Goal: Use online tool/utility: Utilize a website feature to perform a specific function

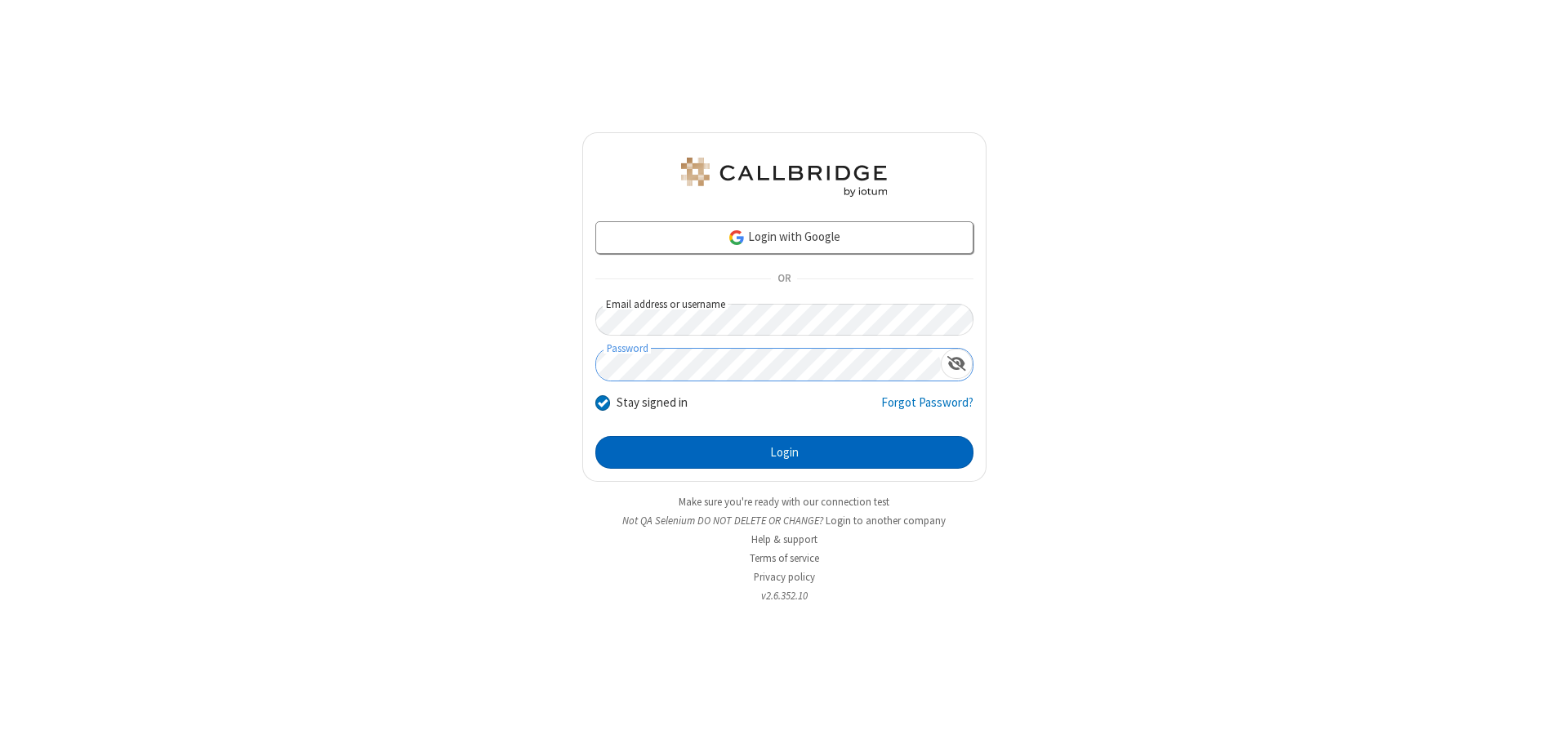
click at [784, 452] on button "Login" at bounding box center [784, 452] width 379 height 33
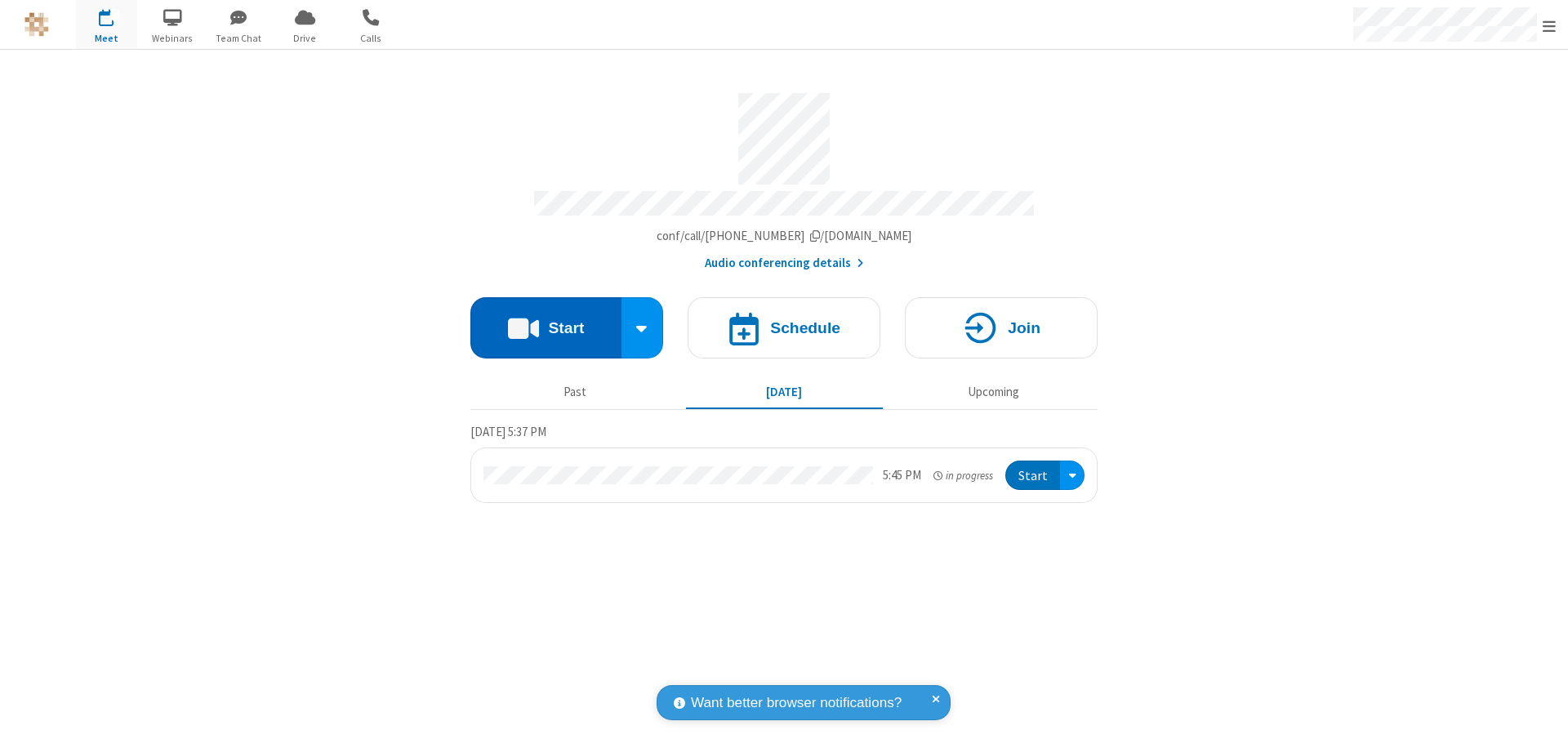
click at [546, 320] on button "Start" at bounding box center [546, 328] width 151 height 61
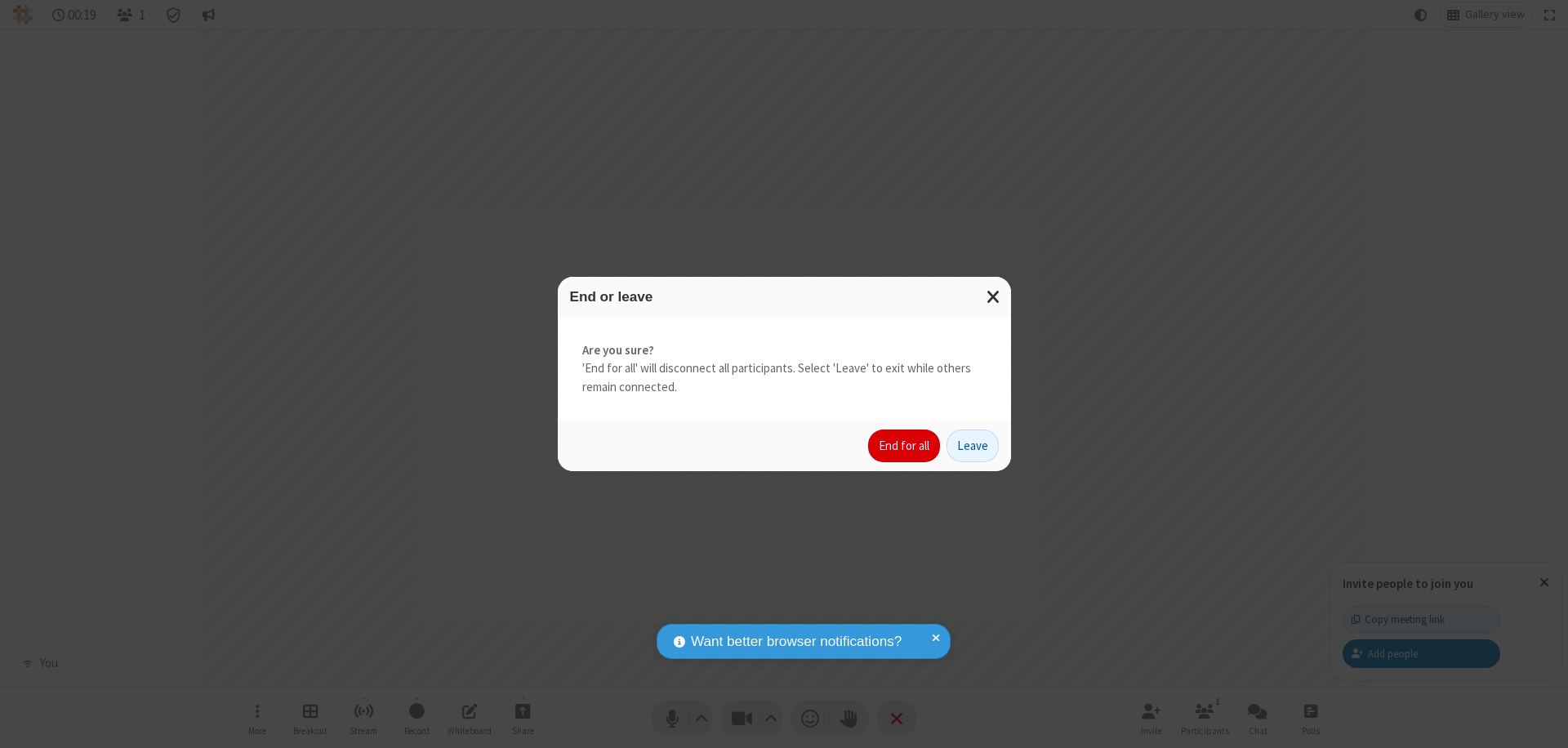
click at [905, 446] on button "End for all" at bounding box center [903, 446] width 72 height 33
